Goal: Information Seeking & Learning: Learn about a topic

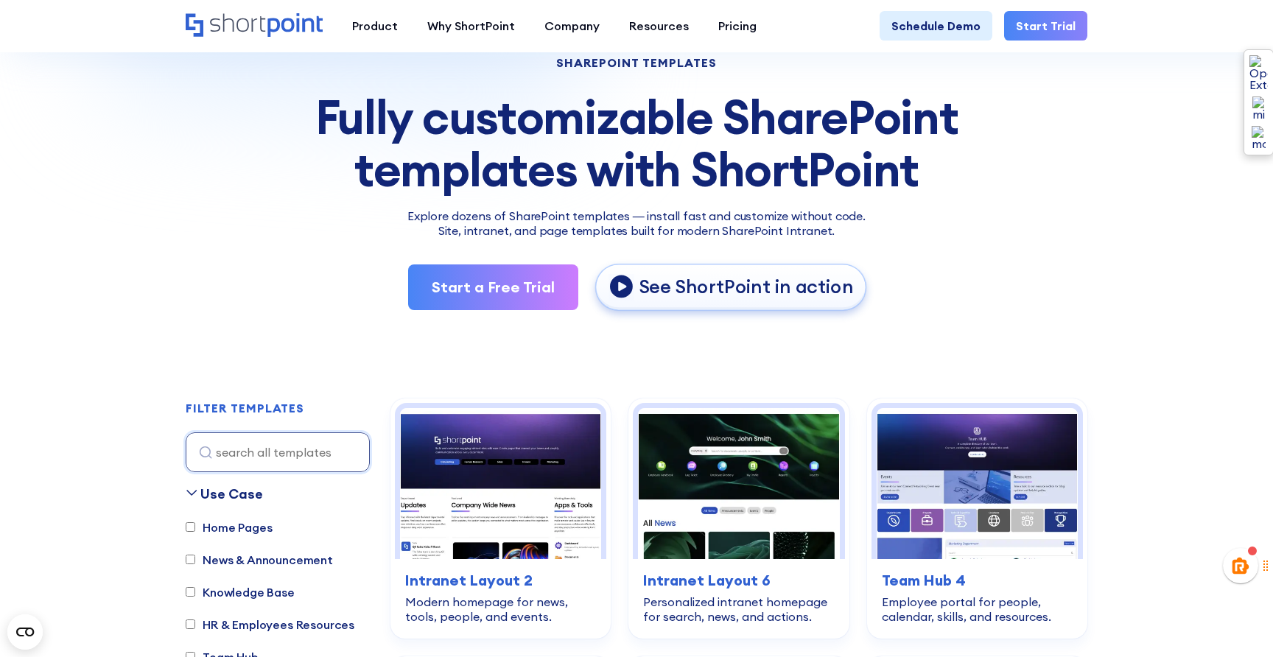
scroll to position [109, 0]
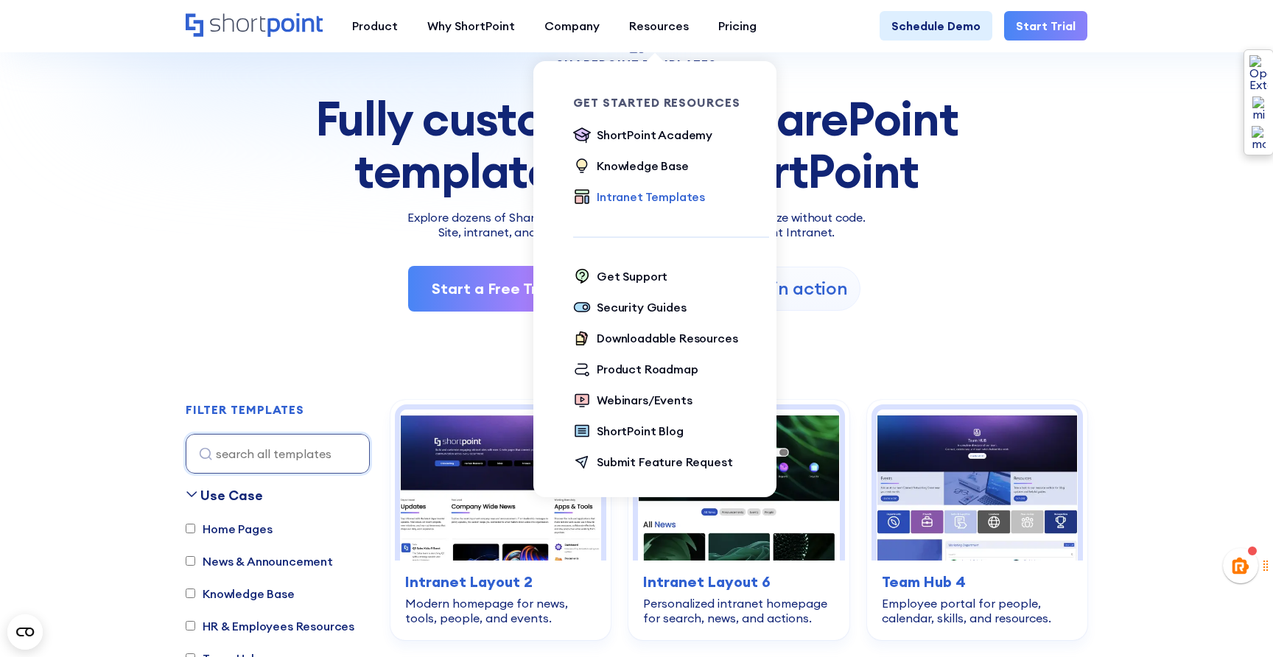
click at [634, 196] on div "Intranet Templates" at bounding box center [651, 197] width 108 height 18
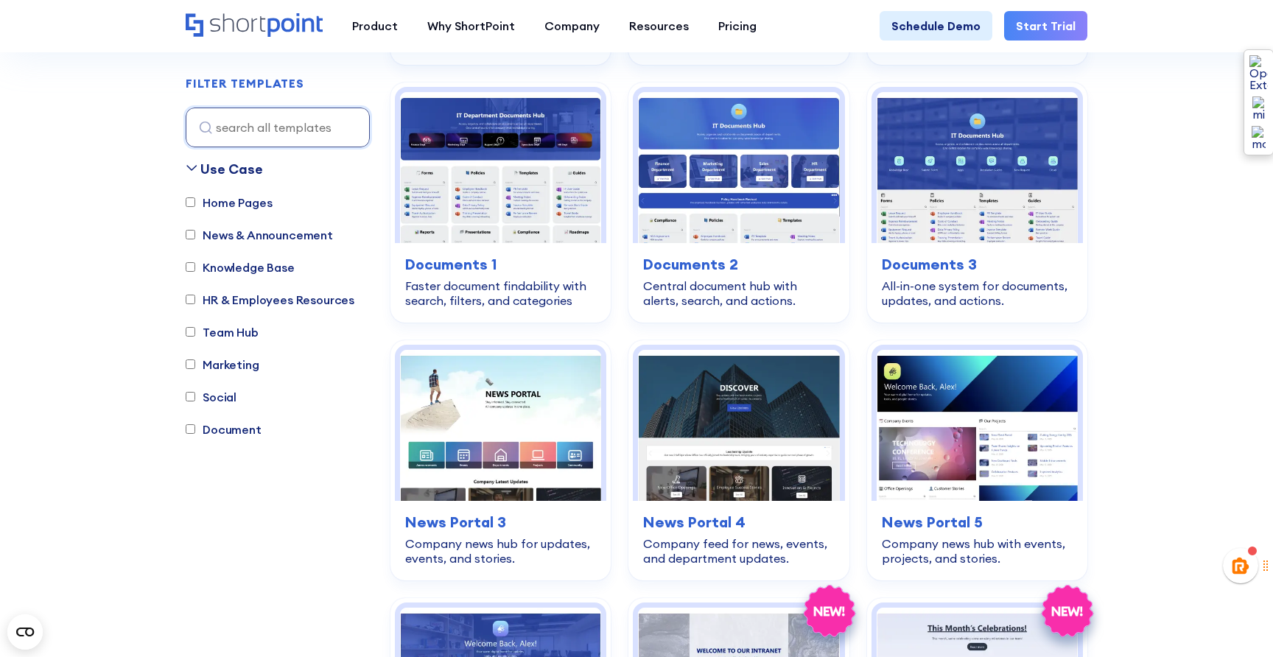
scroll to position [920, 0]
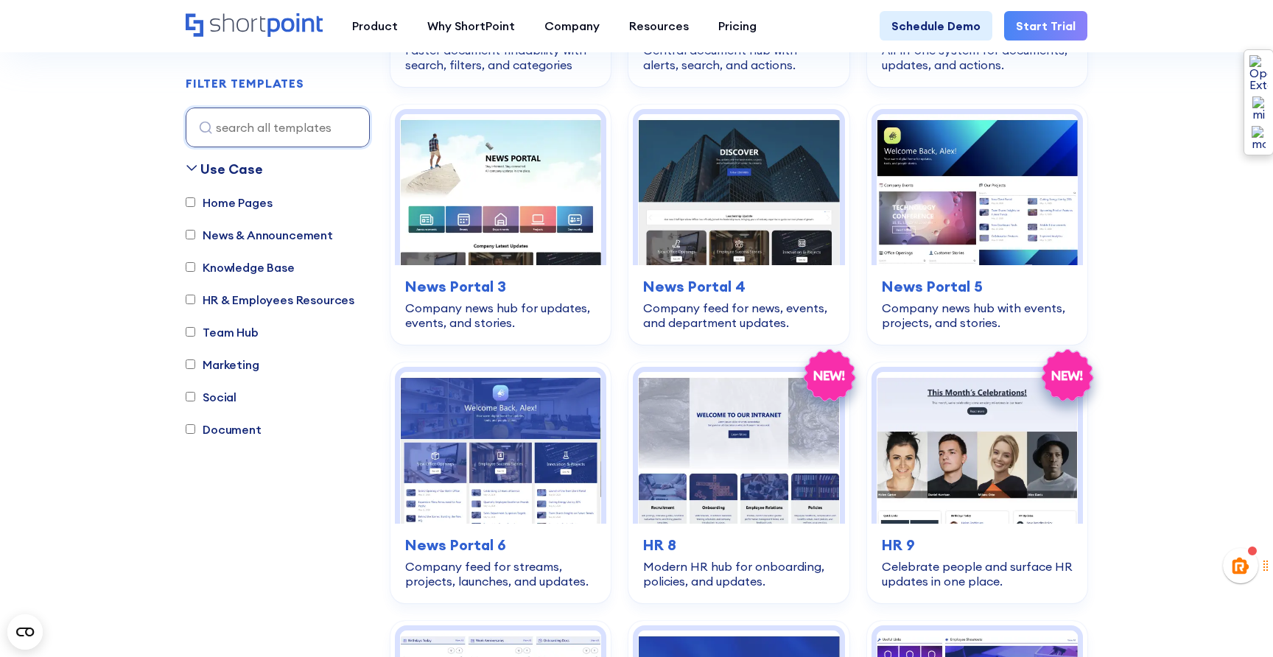
click at [189, 199] on input "Home Pages" at bounding box center [191, 203] width 10 height 10
checkbox input "true"
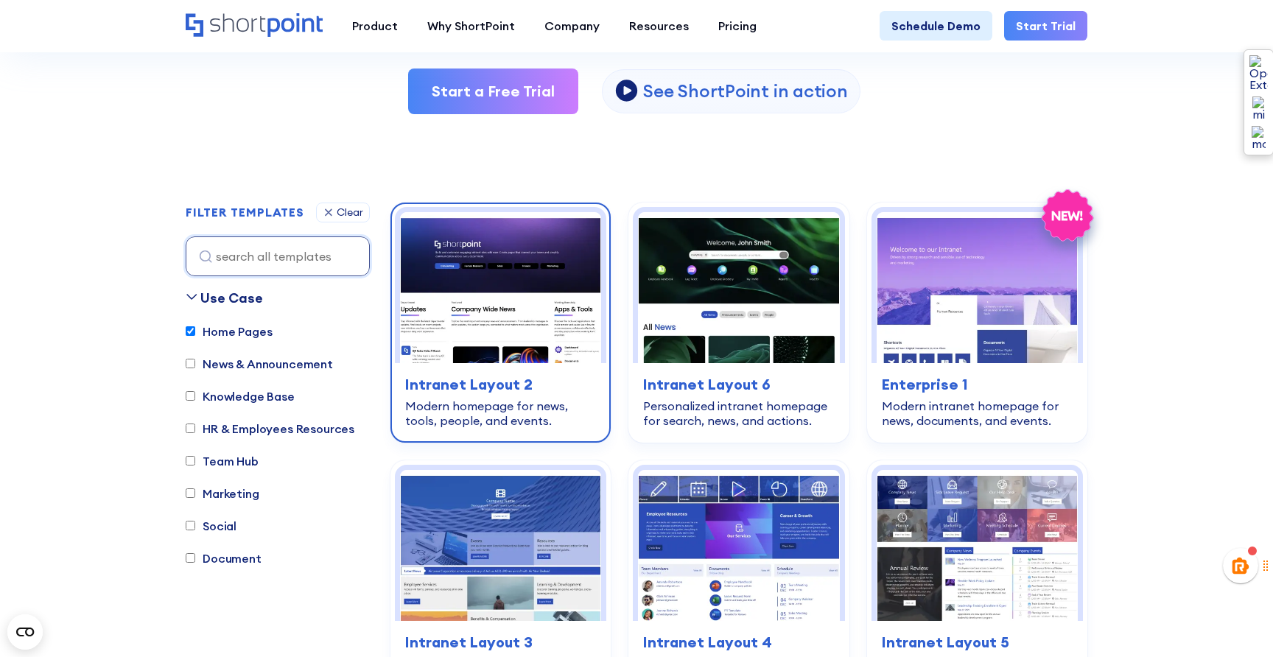
scroll to position [303, 0]
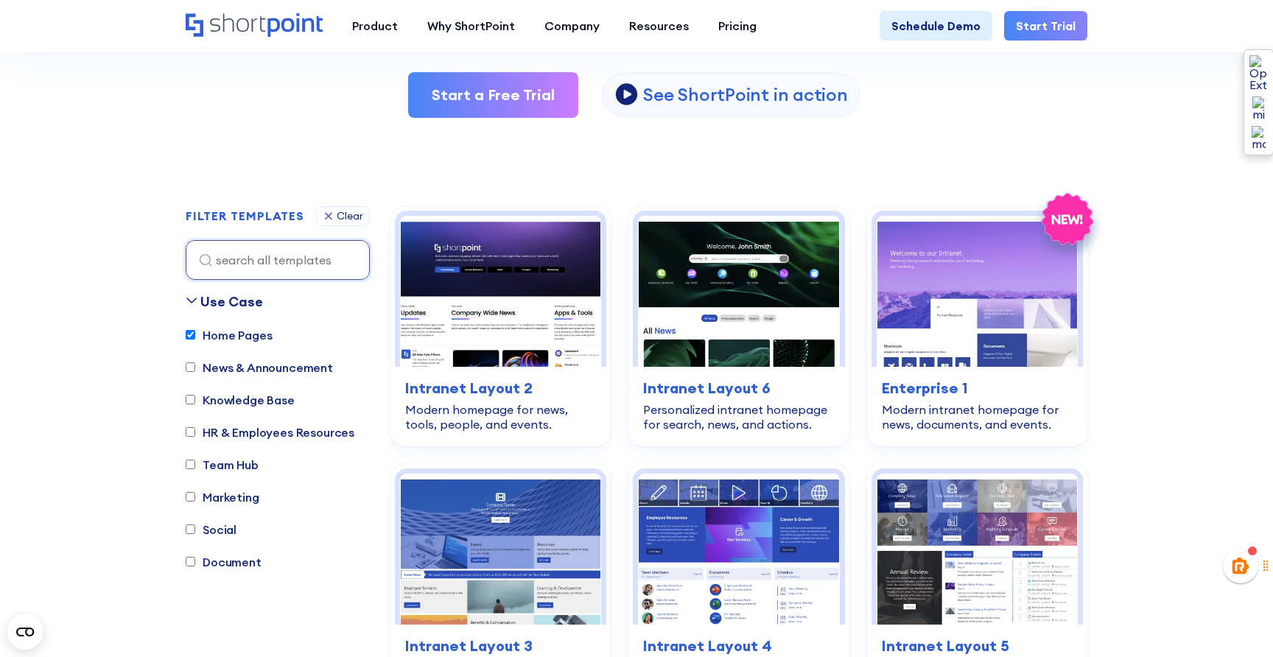
click at [192, 466] on input "Team Hub" at bounding box center [191, 465] width 10 height 10
checkbox input "true"
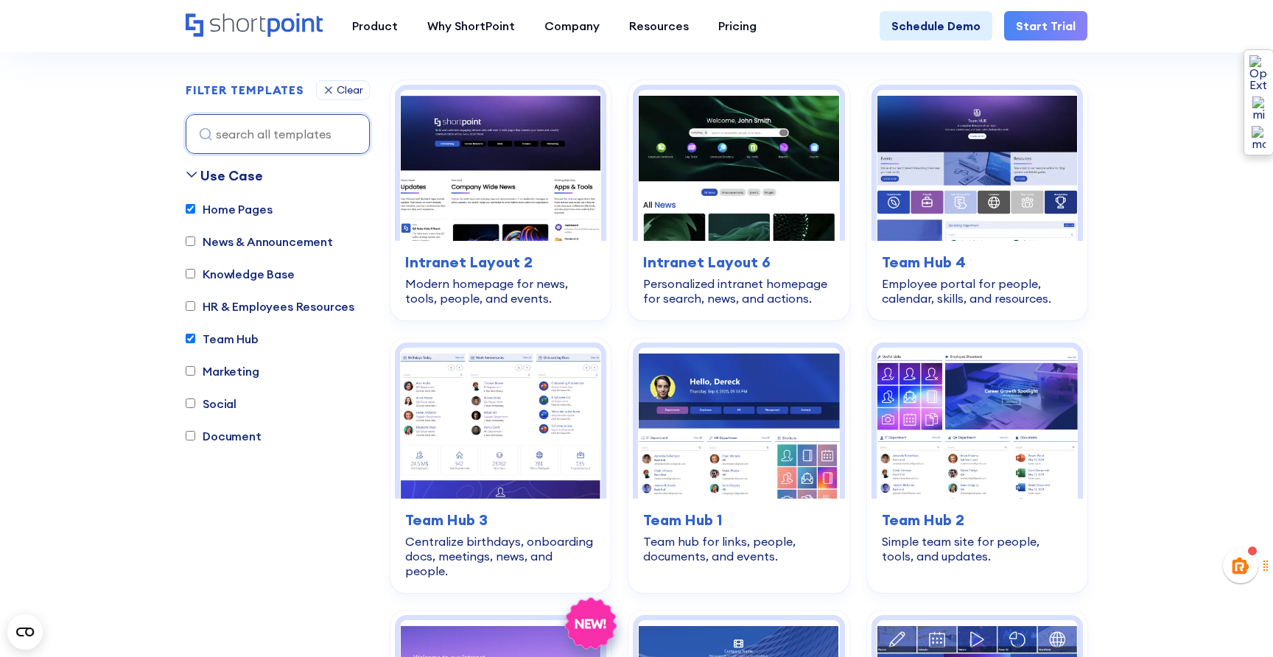
scroll to position [435, 0]
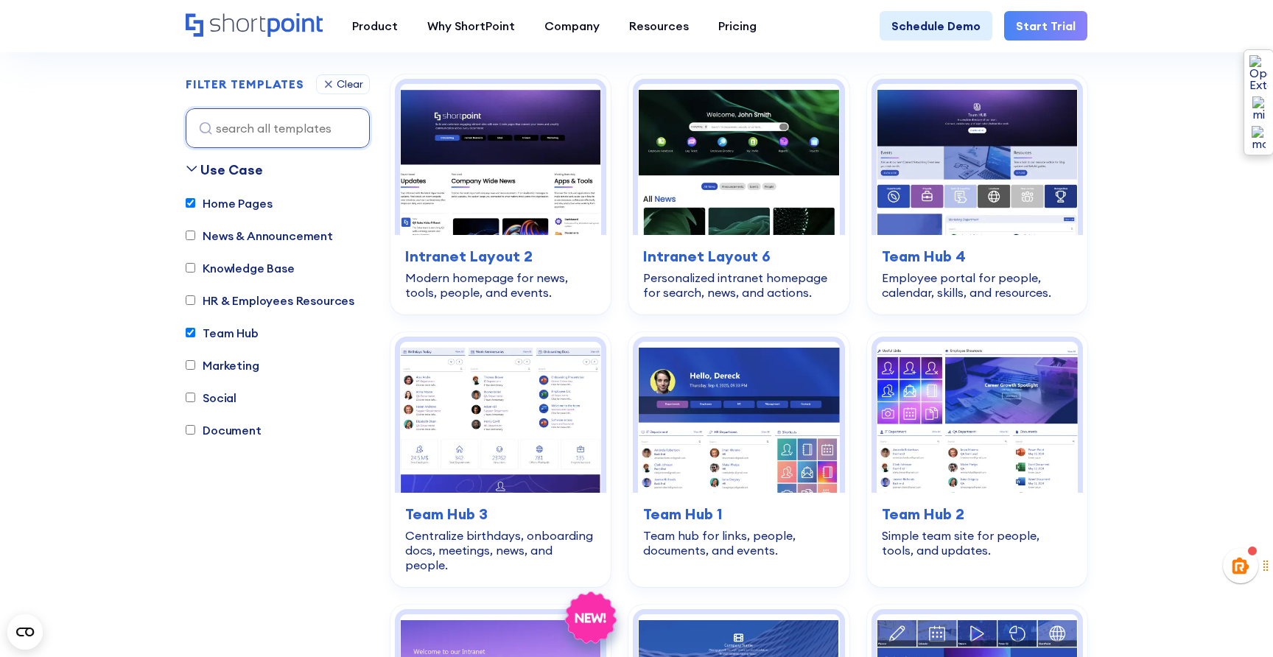
click at [190, 203] on input "Home Pages" at bounding box center [191, 203] width 10 height 10
checkbox input "false"
